Goal: Find specific page/section: Find specific page/section

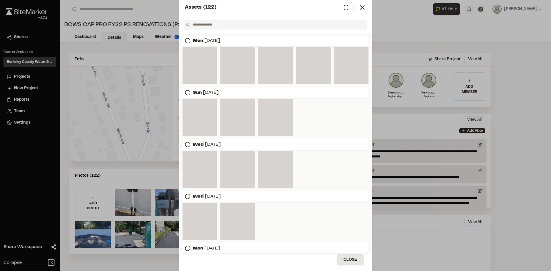
scroll to position [746, 0]
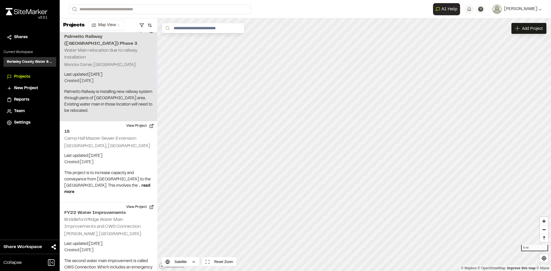
scroll to position [86, 0]
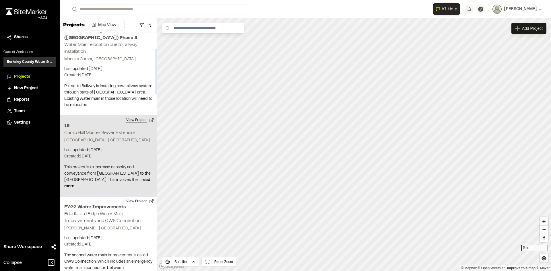
click at [134, 116] on button "View Project" at bounding box center [140, 120] width 34 height 9
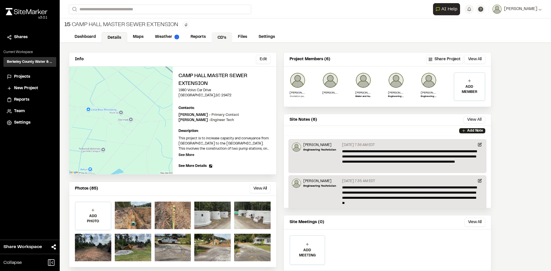
click at [218, 38] on link "CD's" at bounding box center [221, 37] width 21 height 11
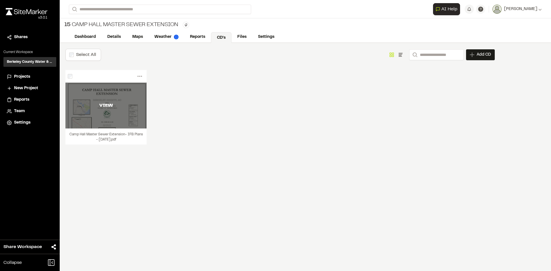
click at [91, 110] on div "VIEW" at bounding box center [105, 106] width 81 height 46
